Goal: Browse casually: Explore the website without a specific task or goal

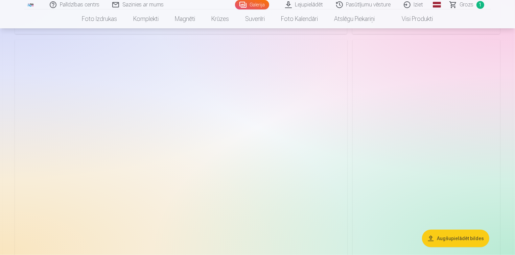
scroll to position [676, 0]
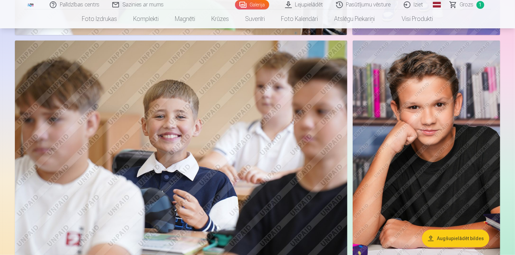
click at [416, 99] on img at bounding box center [426, 151] width 147 height 221
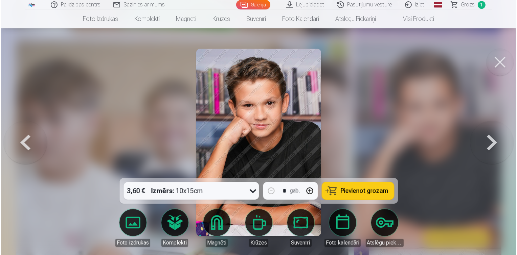
scroll to position [678, 0]
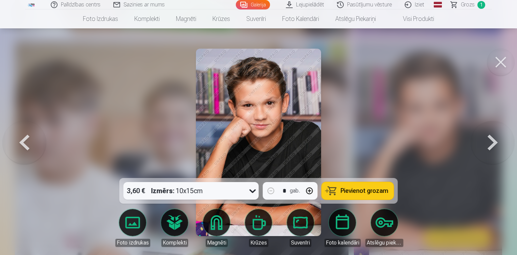
click at [274, 116] on img at bounding box center [258, 143] width 125 height 188
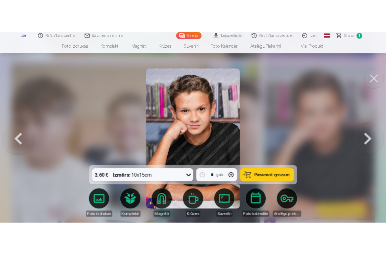
scroll to position [606, 0]
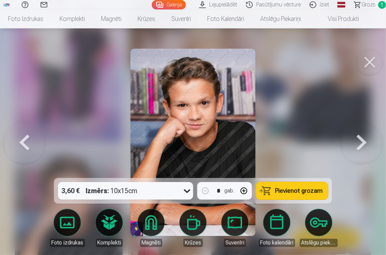
click at [207, 133] on img at bounding box center [193, 143] width 125 height 188
click at [373, 62] on button at bounding box center [369, 62] width 27 height 27
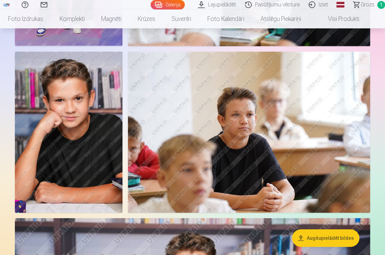
scroll to position [705, 0]
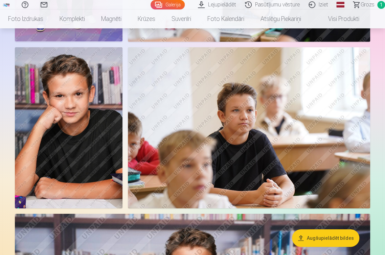
click at [62, 94] on img at bounding box center [69, 127] width 108 height 161
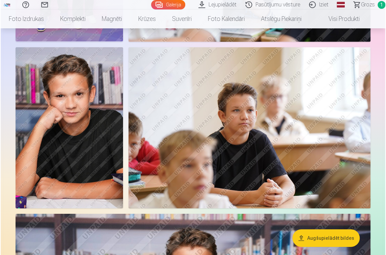
scroll to position [708, 0]
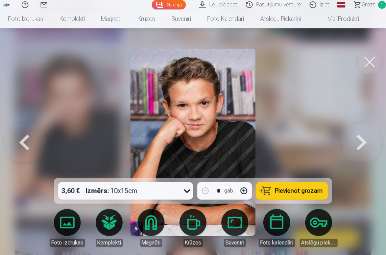
click at [360, 143] on button at bounding box center [361, 143] width 43 height 58
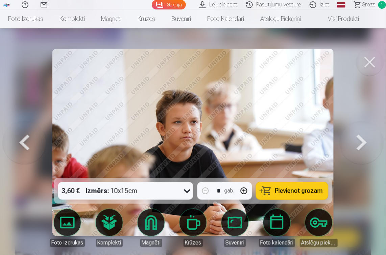
click at [360, 143] on button at bounding box center [361, 143] width 43 height 58
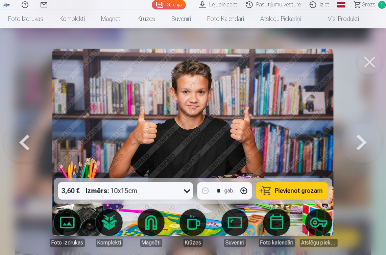
click at [360, 143] on button at bounding box center [361, 143] width 43 height 58
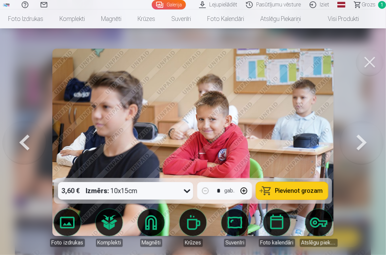
click at [360, 143] on button at bounding box center [361, 143] width 43 height 58
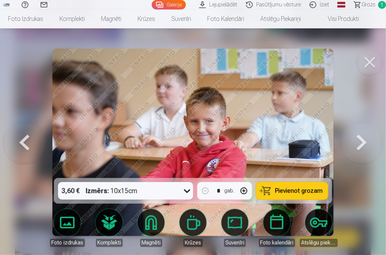
click at [360, 143] on button at bounding box center [361, 143] width 43 height 58
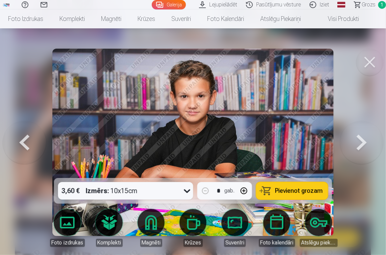
click at [360, 144] on button at bounding box center [361, 143] width 43 height 58
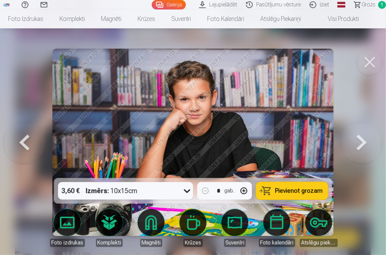
click at [360, 144] on button at bounding box center [361, 143] width 43 height 58
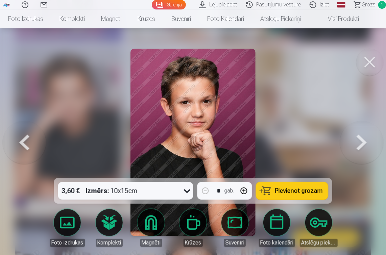
click at [360, 144] on button at bounding box center [361, 143] width 43 height 58
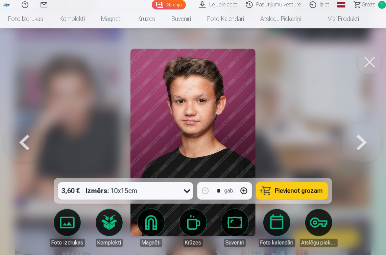
click at [360, 144] on button at bounding box center [361, 143] width 43 height 58
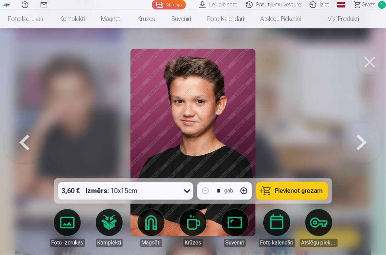
click at [360, 144] on button at bounding box center [361, 143] width 43 height 58
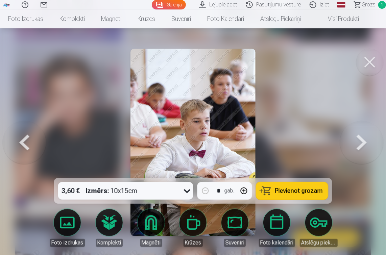
click at [360, 144] on button at bounding box center [361, 143] width 43 height 58
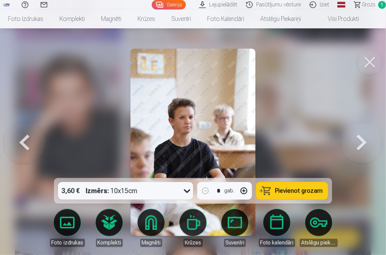
click at [360, 144] on button at bounding box center [361, 143] width 43 height 58
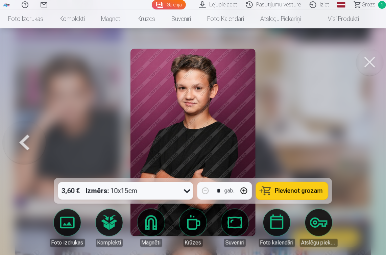
click at [360, 144] on div at bounding box center [193, 127] width 386 height 255
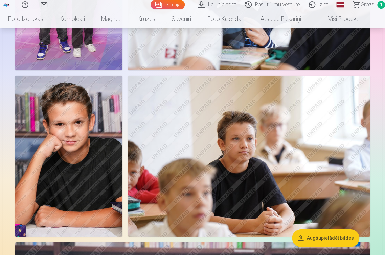
scroll to position [642, 0]
